Goal: Task Accomplishment & Management: Use online tool/utility

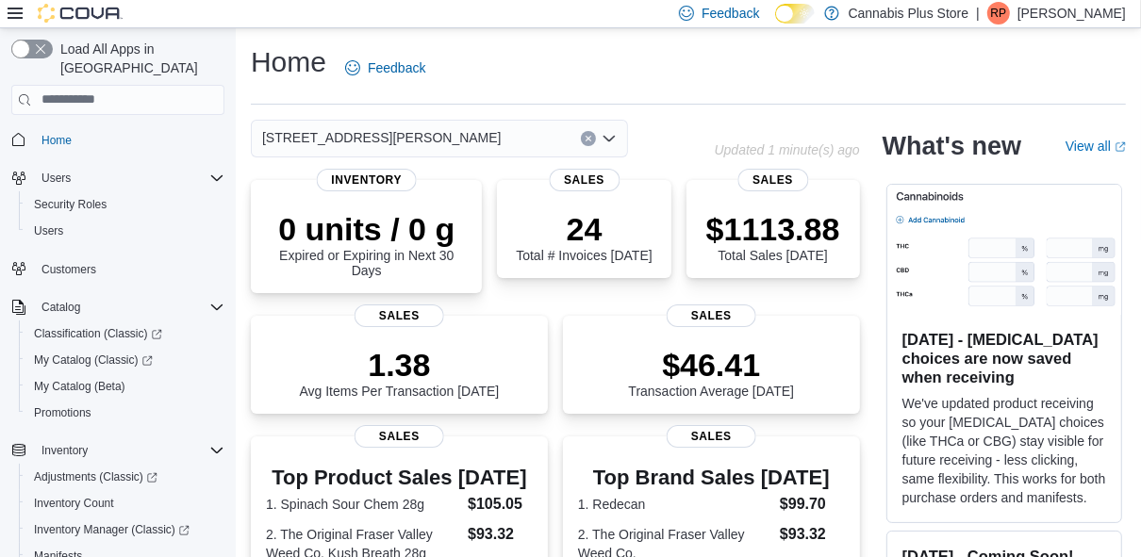
click at [607, 136] on icon "Open list of options" at bounding box center [608, 138] width 15 height 15
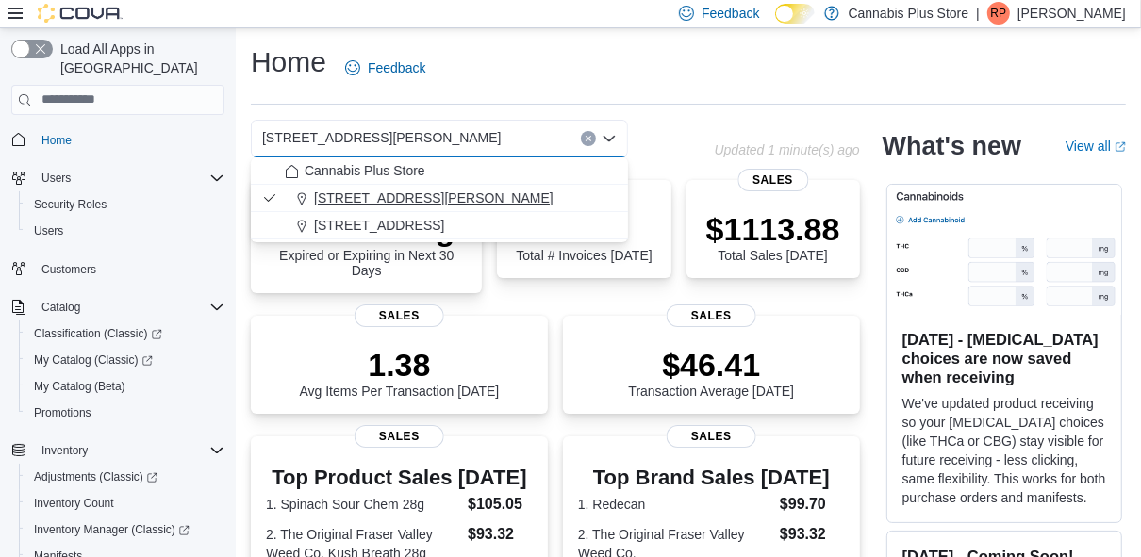
click at [356, 192] on span "[STREET_ADDRESS][PERSON_NAME]" at bounding box center [433, 198] width 239 height 19
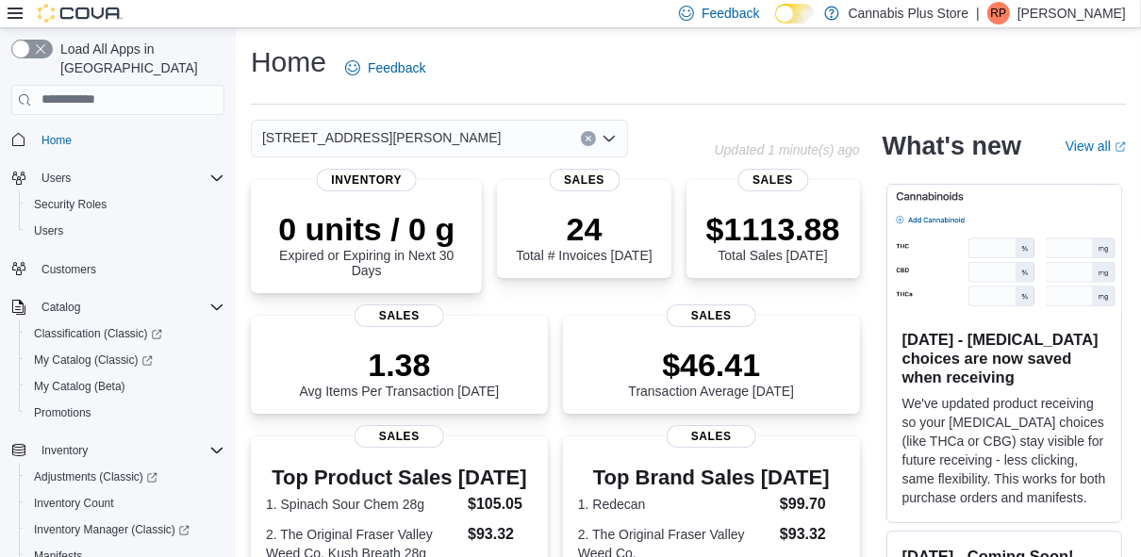
click at [587, 135] on icon "Clear input" at bounding box center [588, 139] width 8 height 8
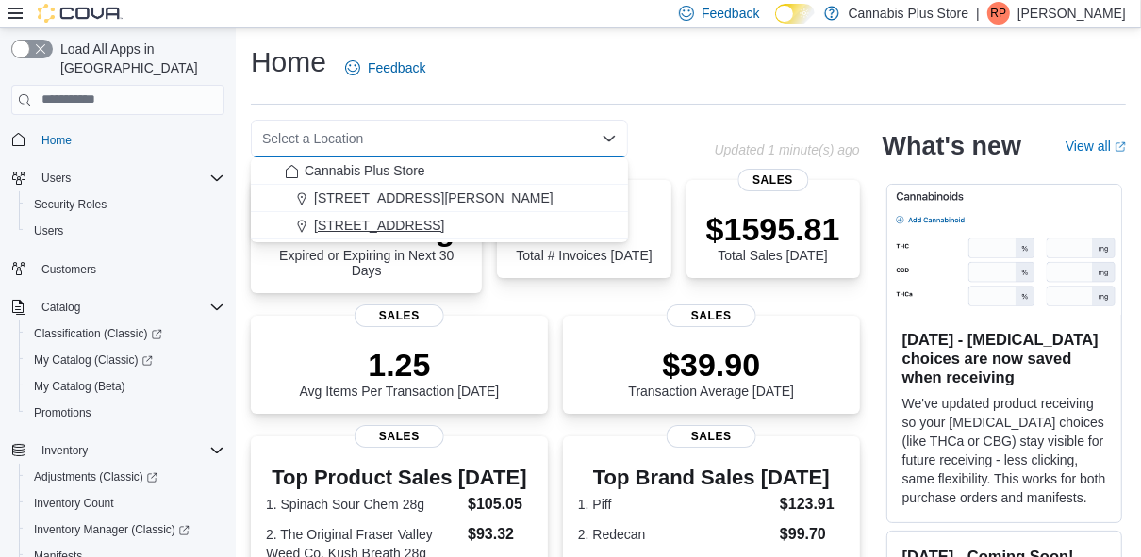
click at [393, 222] on span "[STREET_ADDRESS]" at bounding box center [379, 225] width 130 height 19
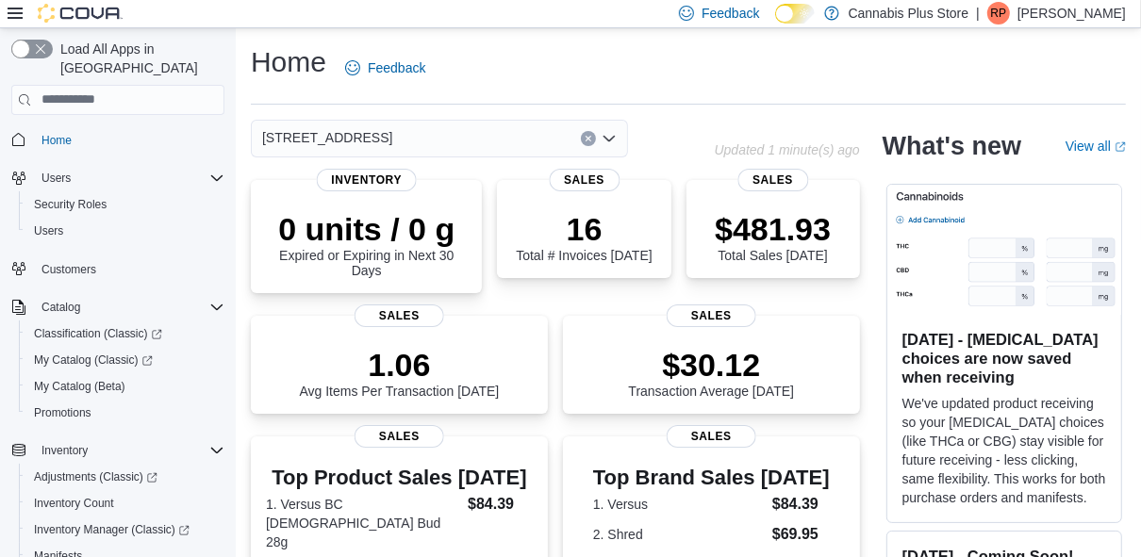
click at [671, 124] on div "[STREET_ADDRESS]" at bounding box center [483, 139] width 464 height 38
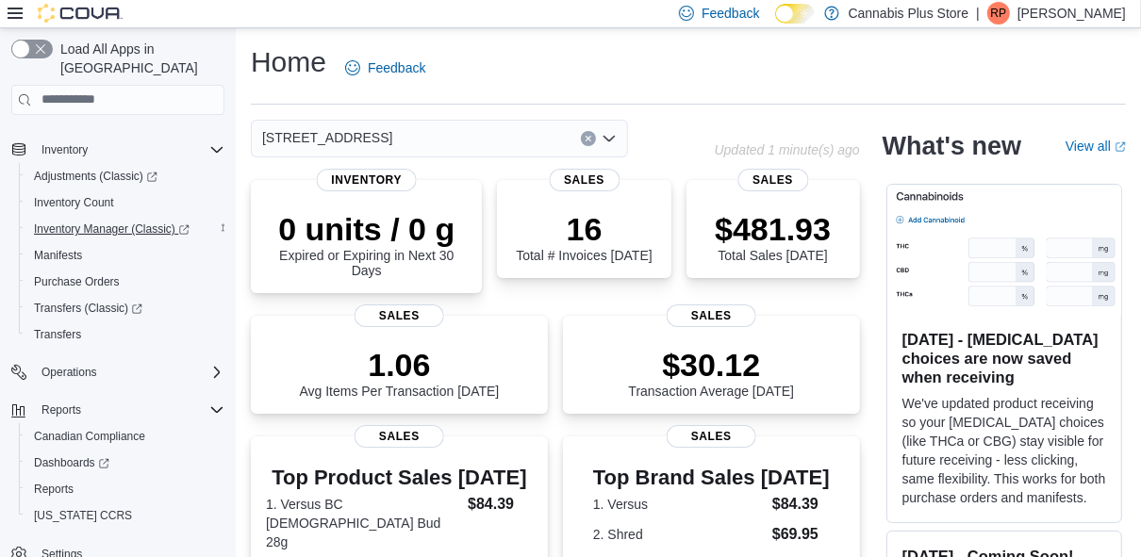
scroll to position [303, 0]
click at [55, 480] on span "Reports" at bounding box center [54, 487] width 40 height 15
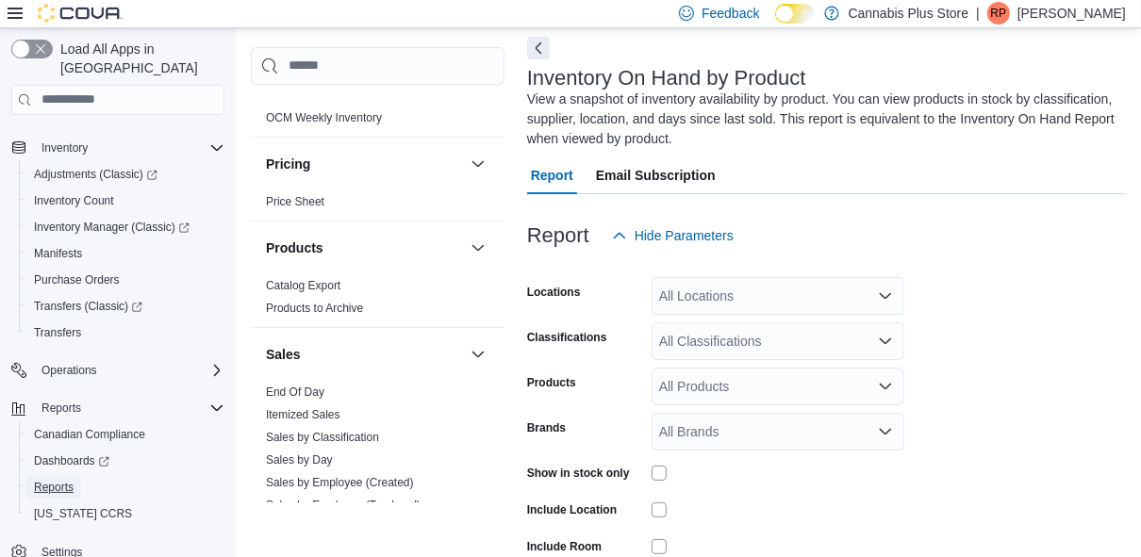
scroll to position [1082, 0]
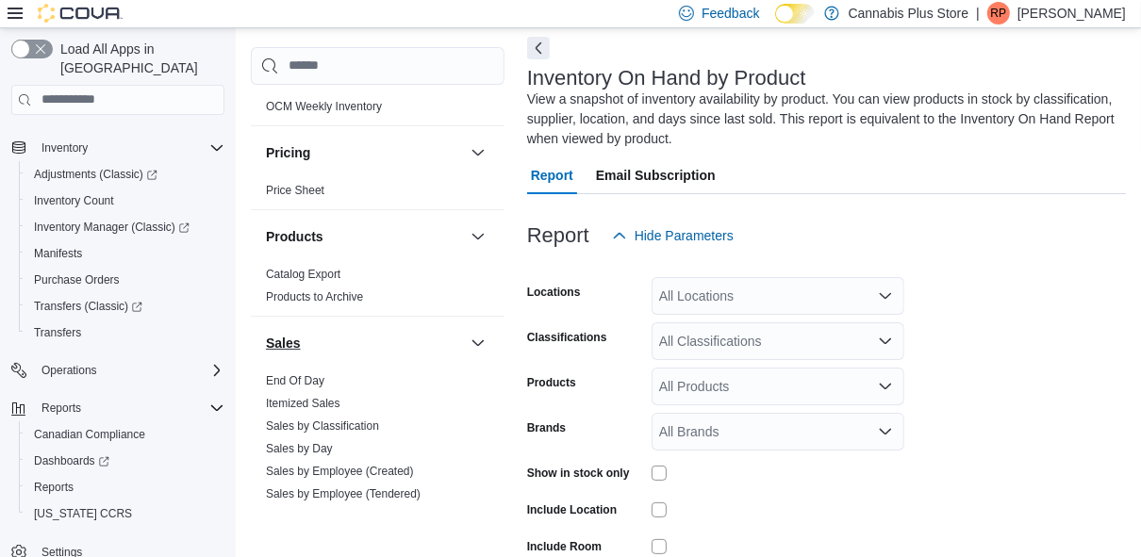
click at [288, 374] on link "End Of Day" at bounding box center [295, 380] width 58 height 13
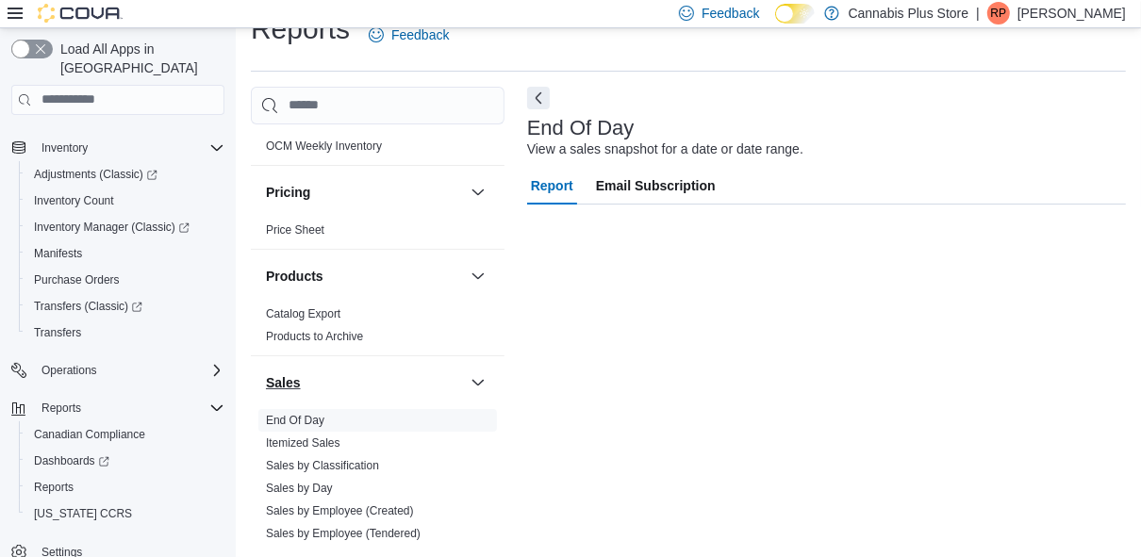
scroll to position [32, 0]
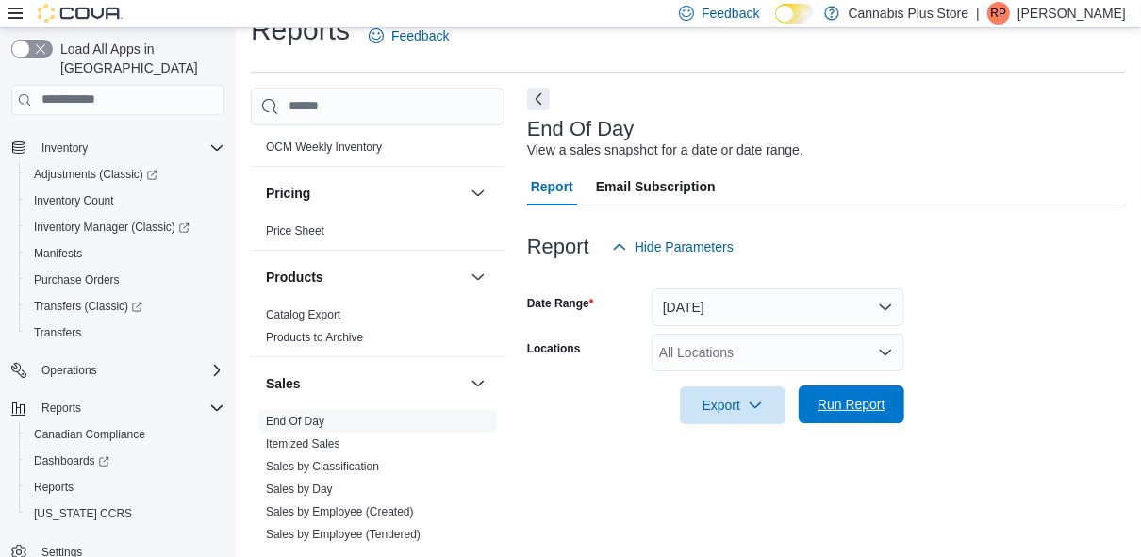
click at [871, 402] on span "Run Report" at bounding box center [851, 404] width 68 height 19
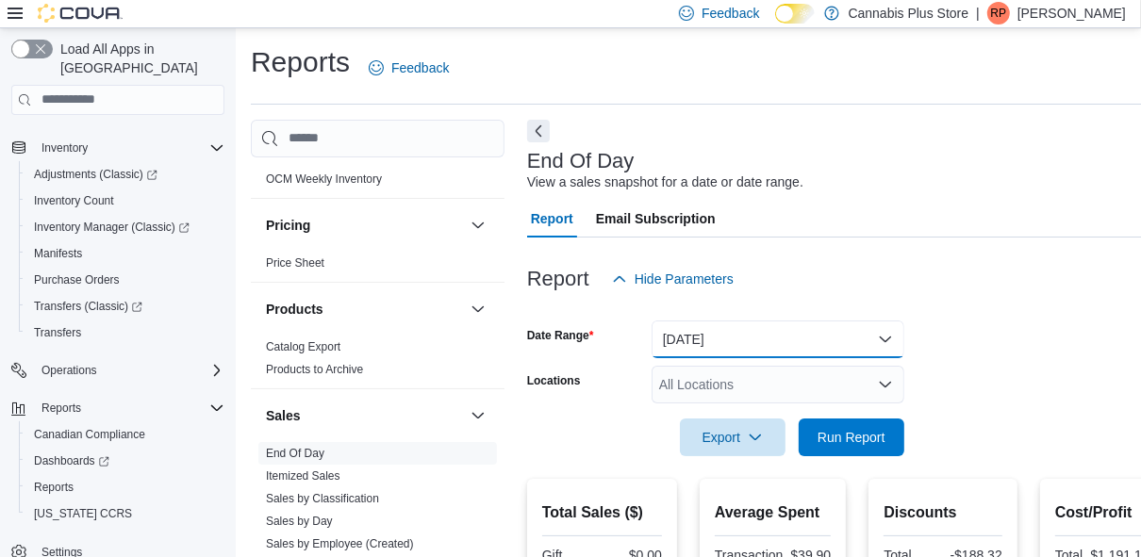
click at [881, 336] on button "[DATE]" at bounding box center [777, 339] width 253 height 38
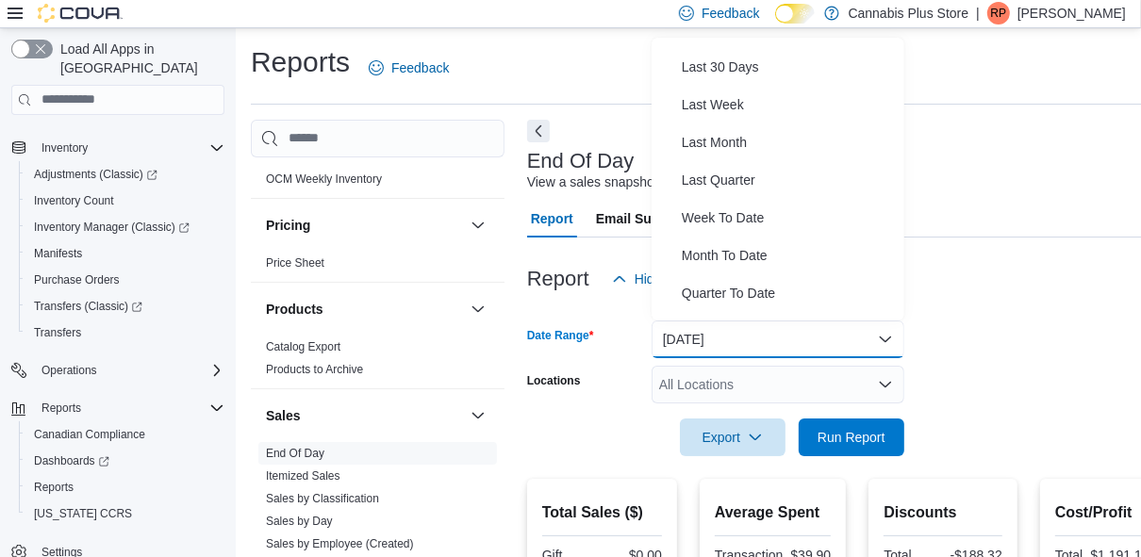
scroll to position [282, 0]
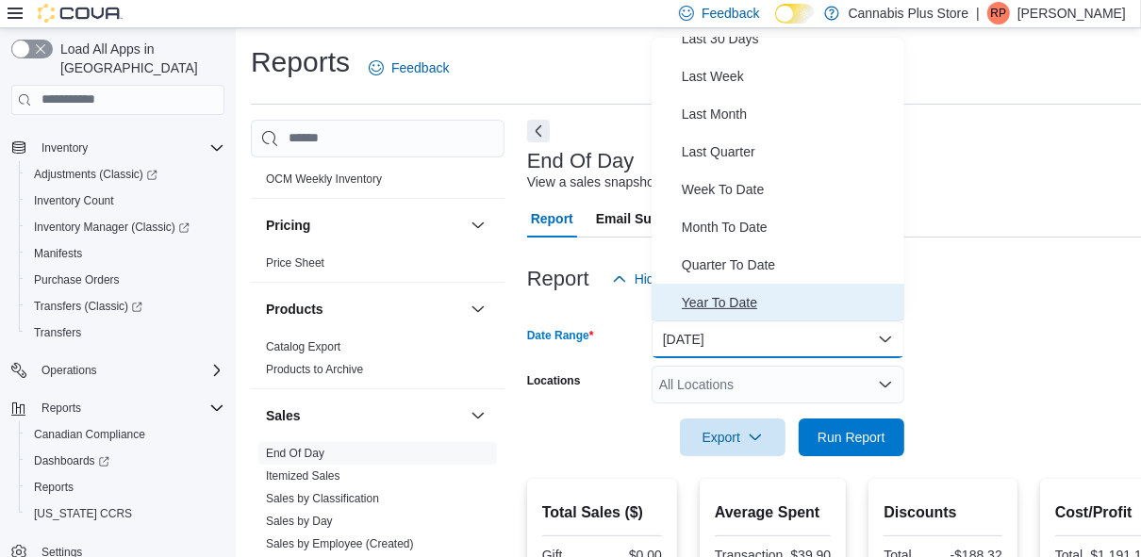
click at [751, 299] on span "Year To Date" at bounding box center [788, 302] width 215 height 23
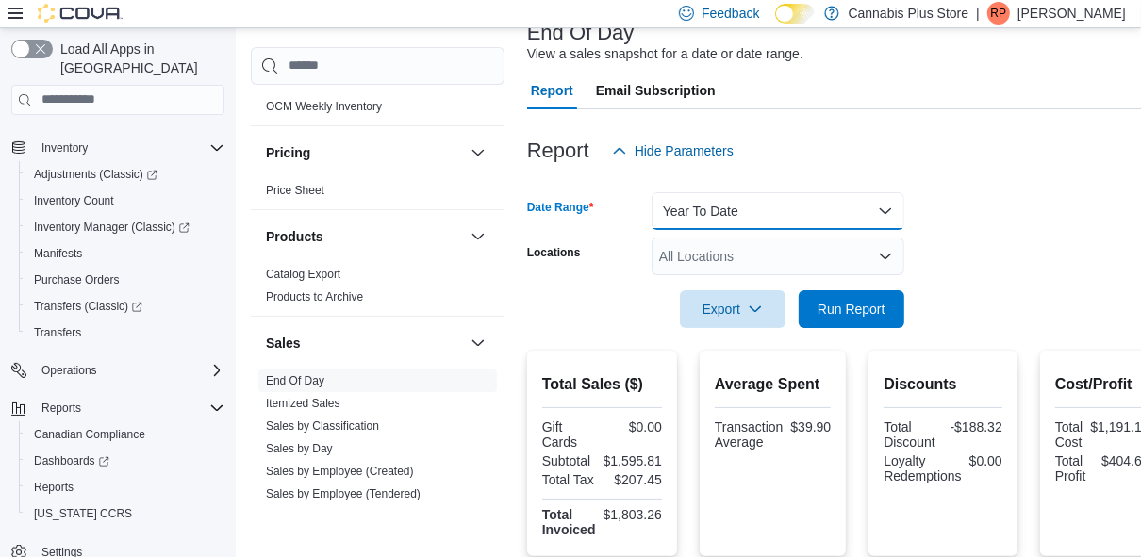
scroll to position [151, 0]
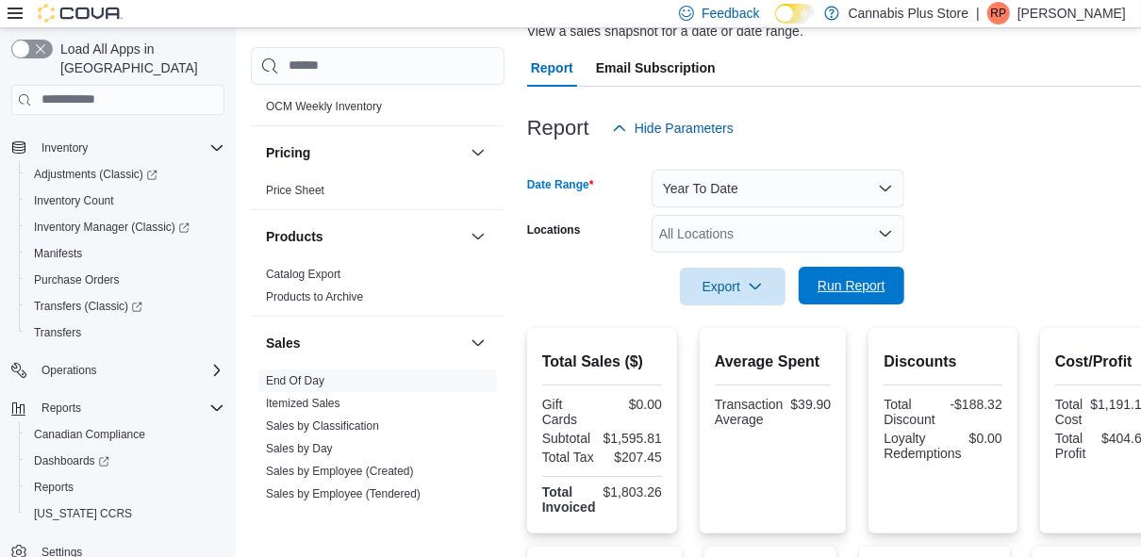
click at [850, 283] on span "Run Report" at bounding box center [851, 285] width 68 height 19
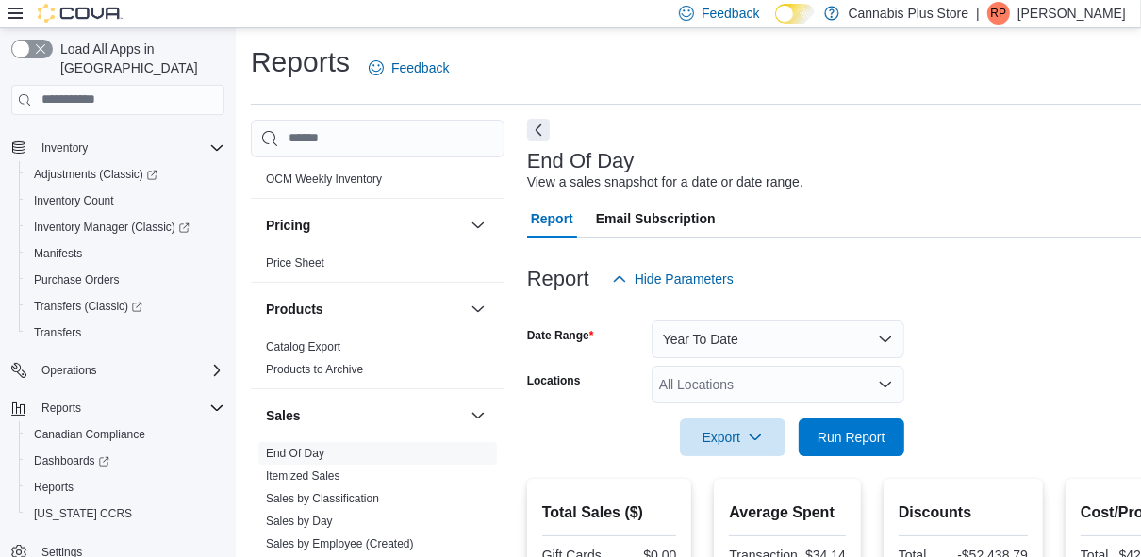
click at [539, 129] on button "Next" at bounding box center [538, 130] width 23 height 23
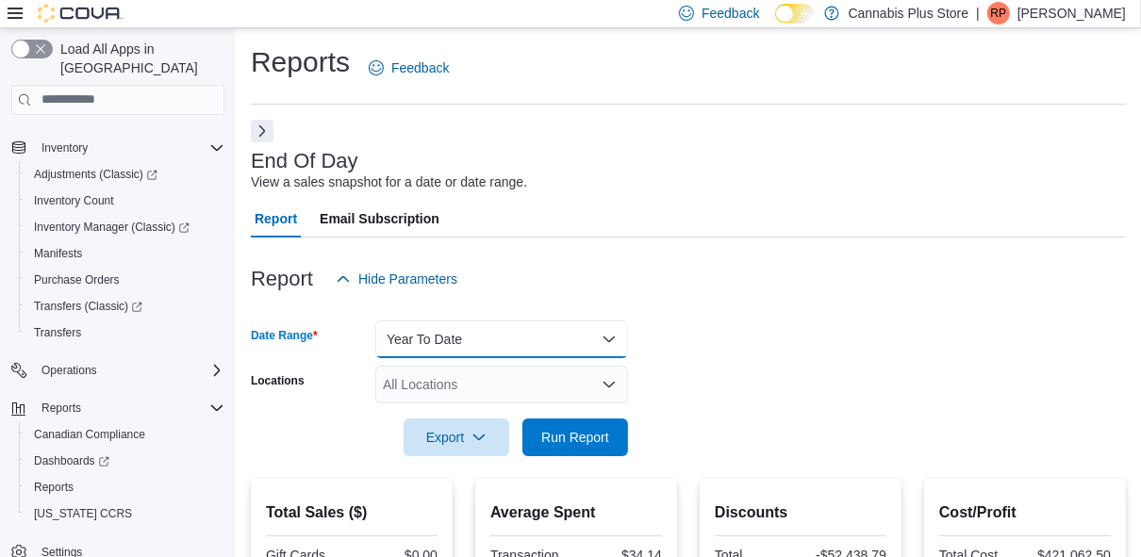
click at [596, 336] on button "Year To Date" at bounding box center [501, 339] width 253 height 38
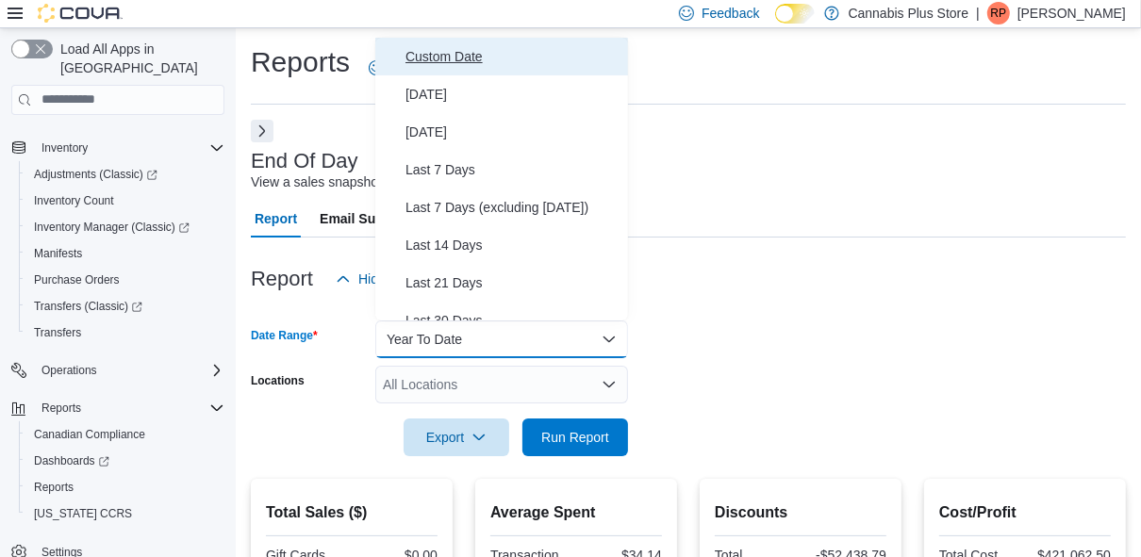
click at [451, 57] on span "Custom Date" at bounding box center [512, 56] width 215 height 23
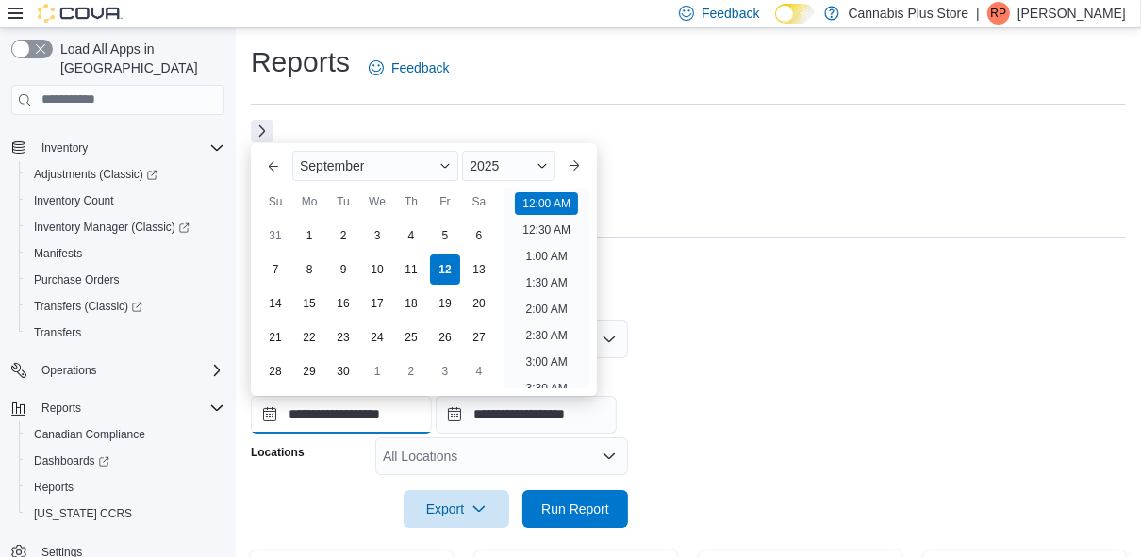
click at [367, 416] on input "**********" at bounding box center [341, 415] width 181 height 38
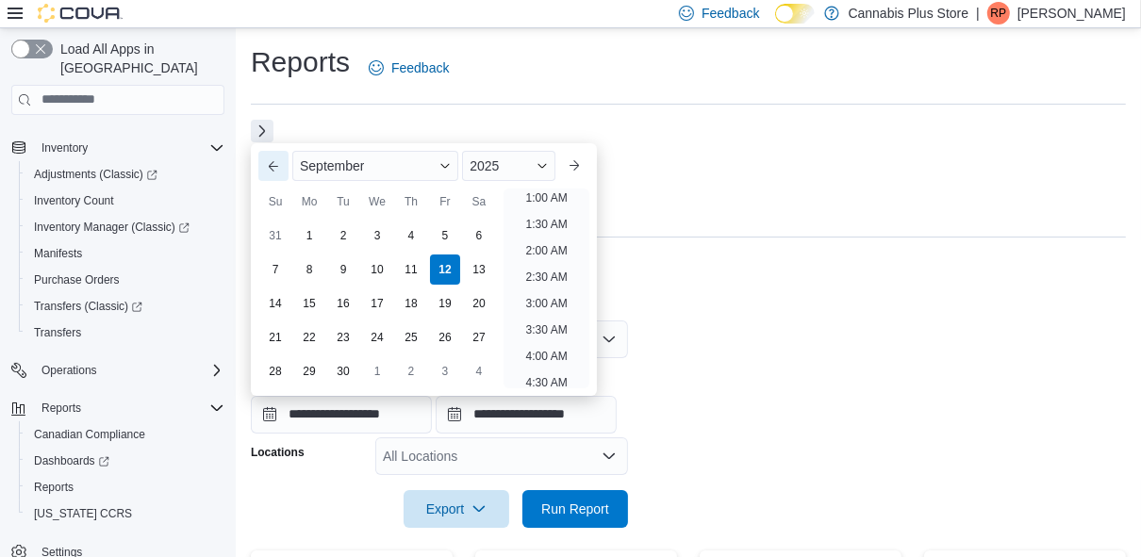
click at [268, 159] on button "Previous Month" at bounding box center [273, 166] width 30 height 30
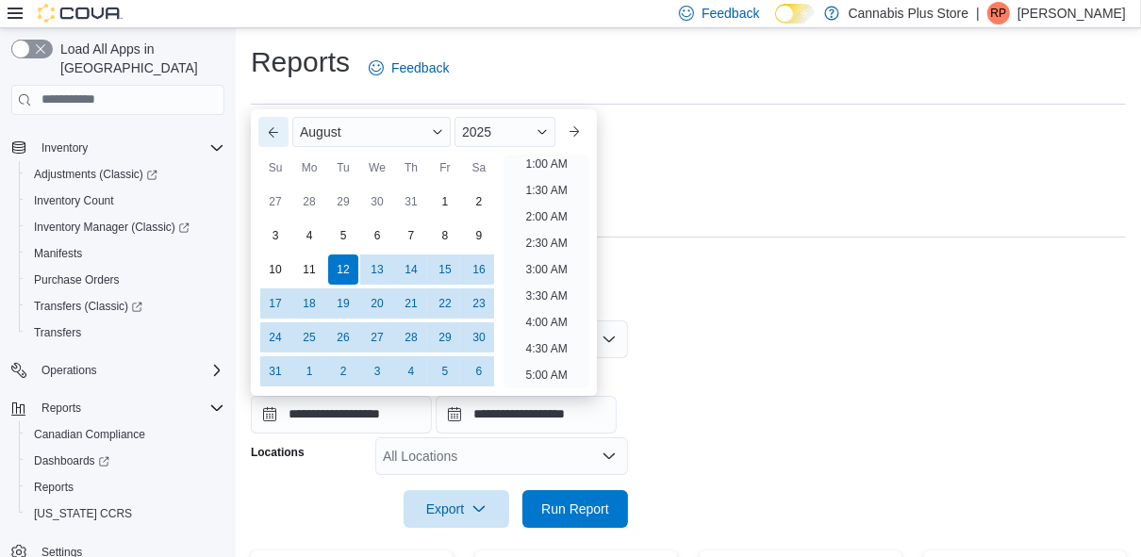
scroll to position [3, 0]
click at [270, 123] on button "Previous Month" at bounding box center [273, 132] width 30 height 30
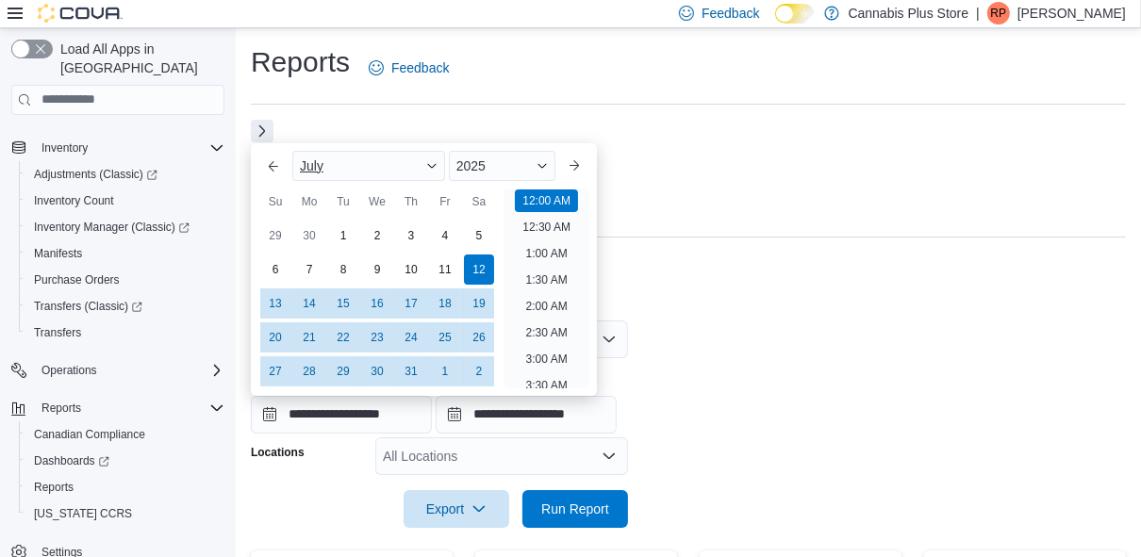
click at [434, 163] on span "Button. Open the month selector. July is currently selected." at bounding box center [431, 165] width 11 height 11
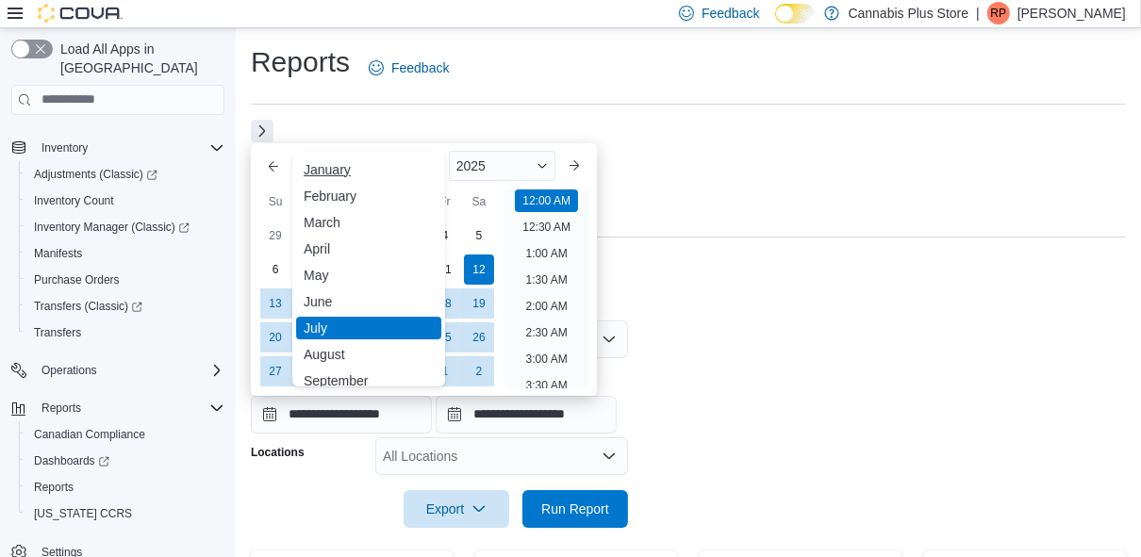
click at [328, 165] on div "January" at bounding box center [368, 169] width 145 height 23
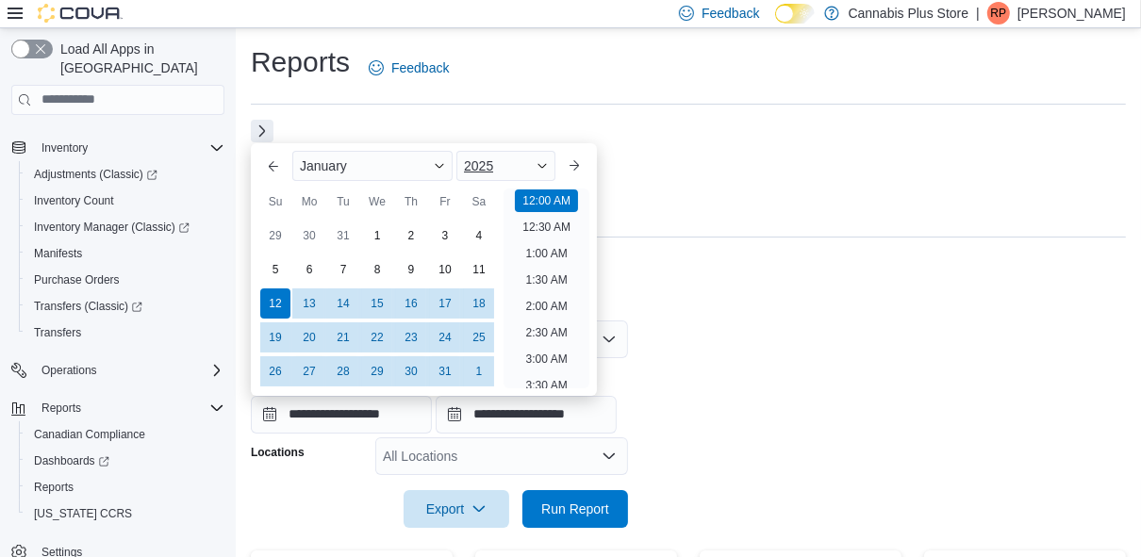
click at [545, 164] on span "Button. Open the year selector. 2025 is currently selected." at bounding box center [541, 165] width 11 height 11
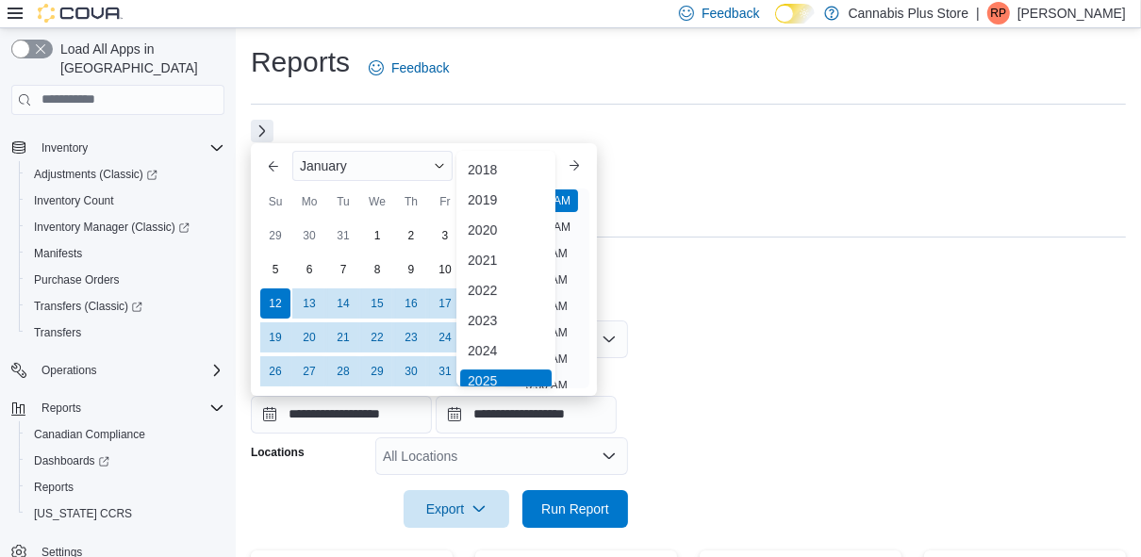
scroll to position [5, 0]
click at [495, 341] on div "2024" at bounding box center [505, 346] width 91 height 23
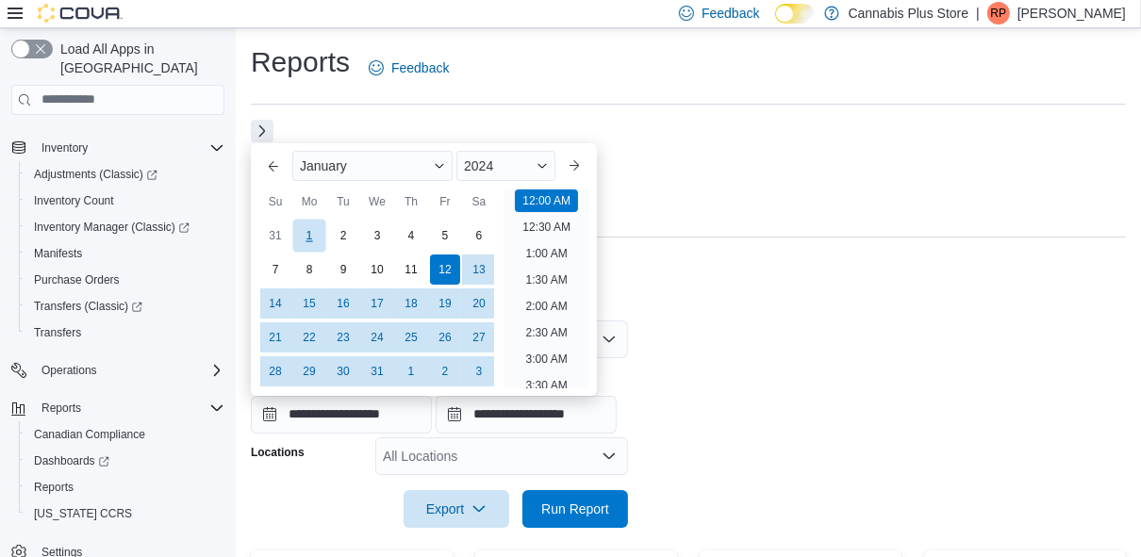
click at [303, 222] on div "1" at bounding box center [308, 235] width 33 height 33
type input "**********"
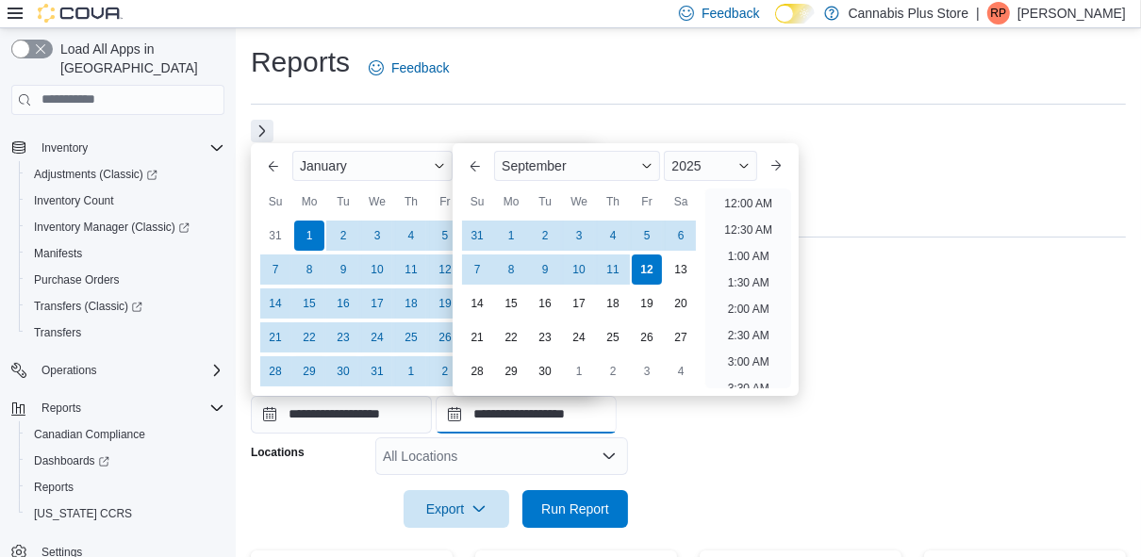
click at [546, 418] on input "**********" at bounding box center [525, 415] width 181 height 38
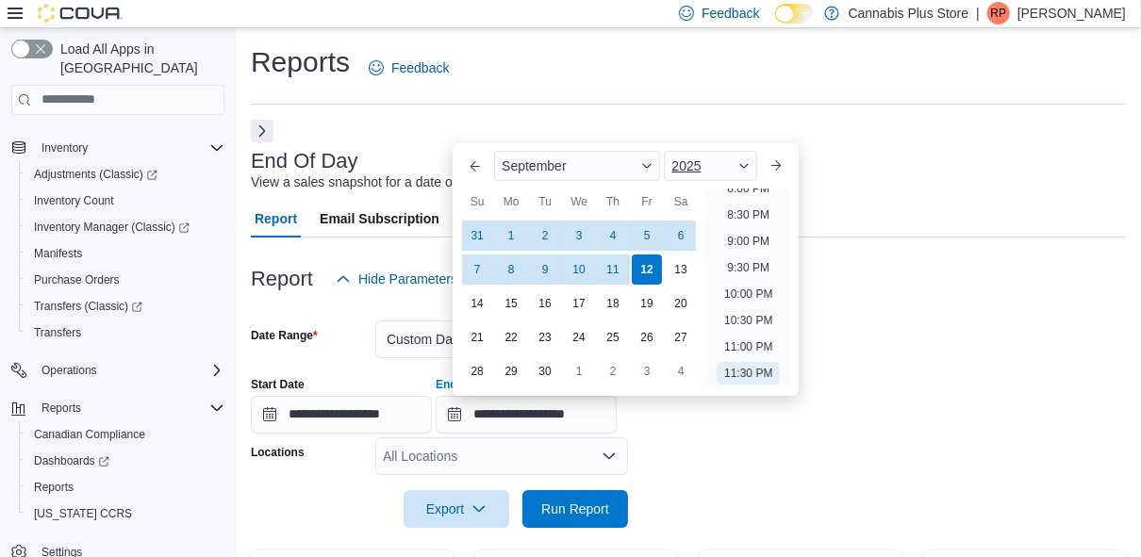
click at [749, 161] on span "Button. Open the year selector. 2025 is currently selected." at bounding box center [743, 165] width 11 height 11
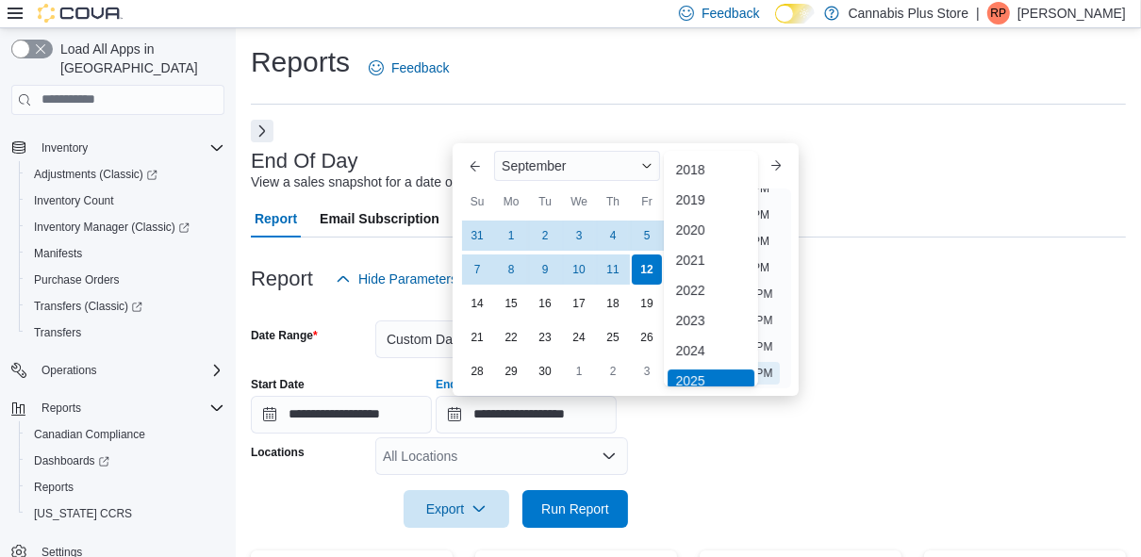
scroll to position [5, 0]
click at [692, 343] on div "2024" at bounding box center [710, 346] width 87 height 23
type input "**********"
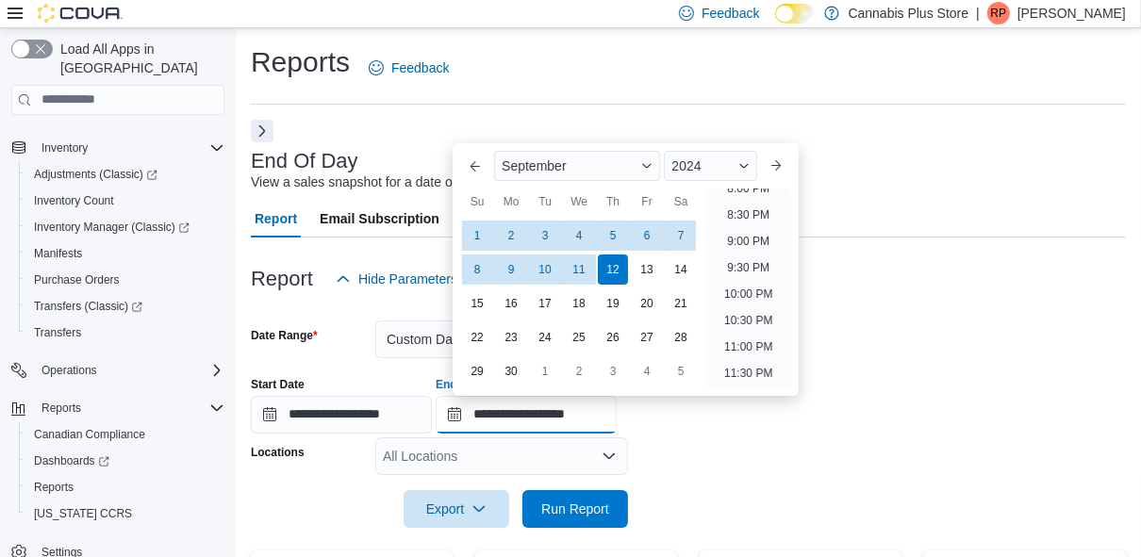
click at [546, 418] on input "**********" at bounding box center [525, 415] width 181 height 38
click at [735, 435] on div at bounding box center [688, 436] width 875 height 4
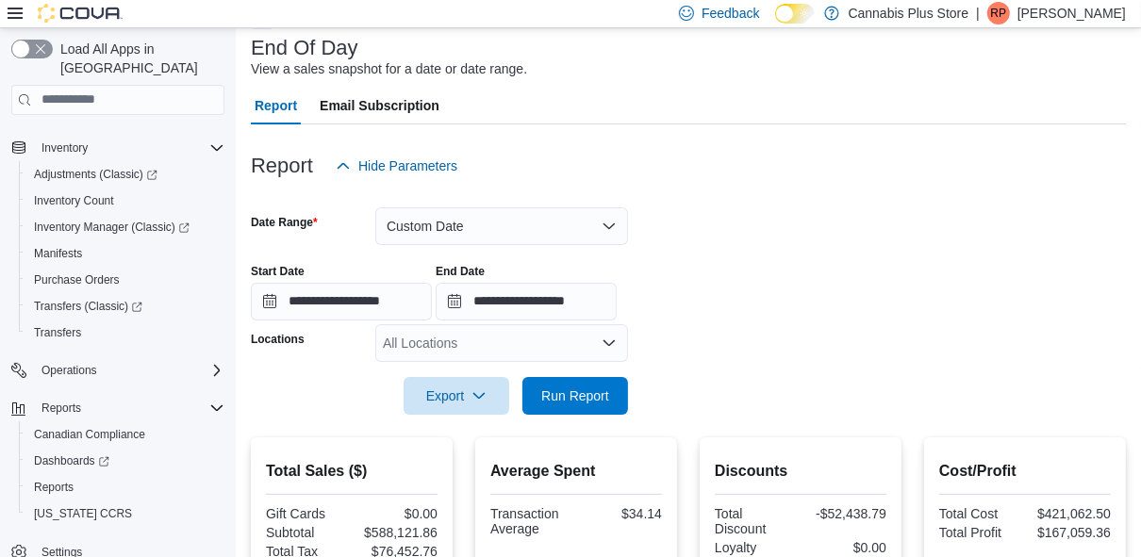
scroll to position [151, 0]
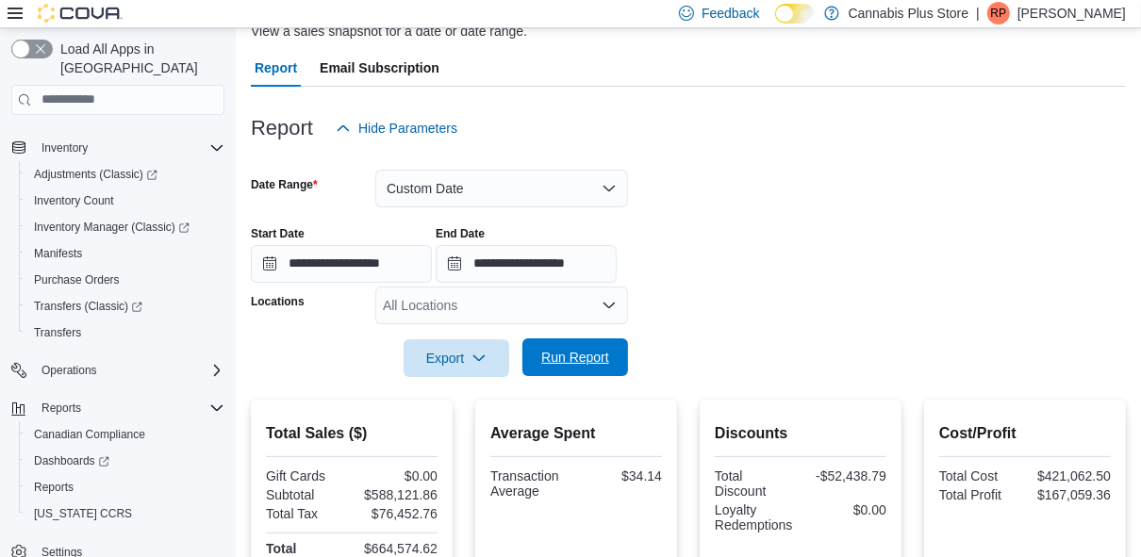
click at [583, 353] on span "Run Report" at bounding box center [575, 357] width 68 height 19
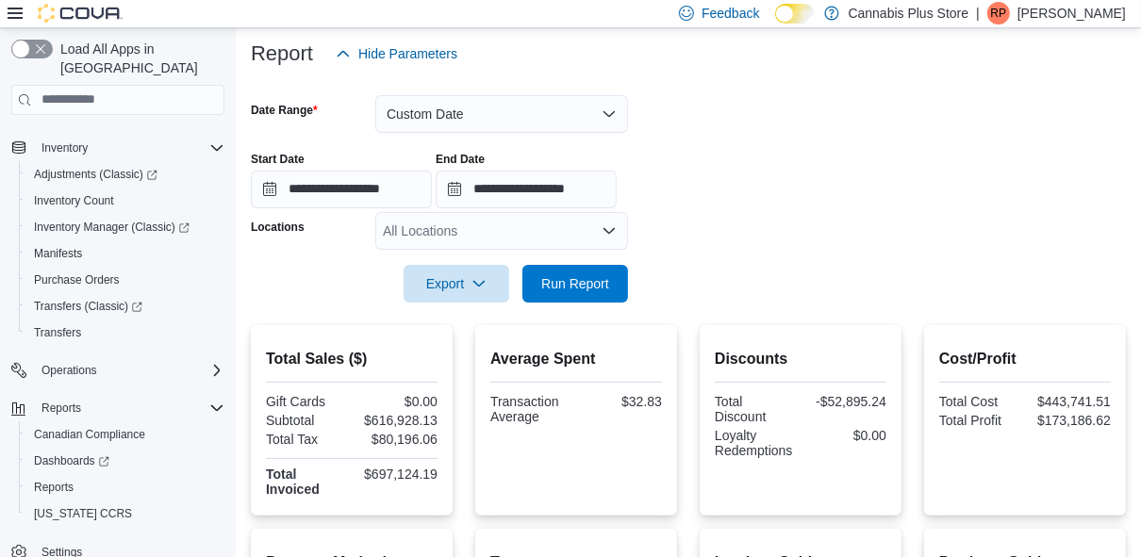
scroll to position [223, 0]
